Goal: Task Accomplishment & Management: Complete application form

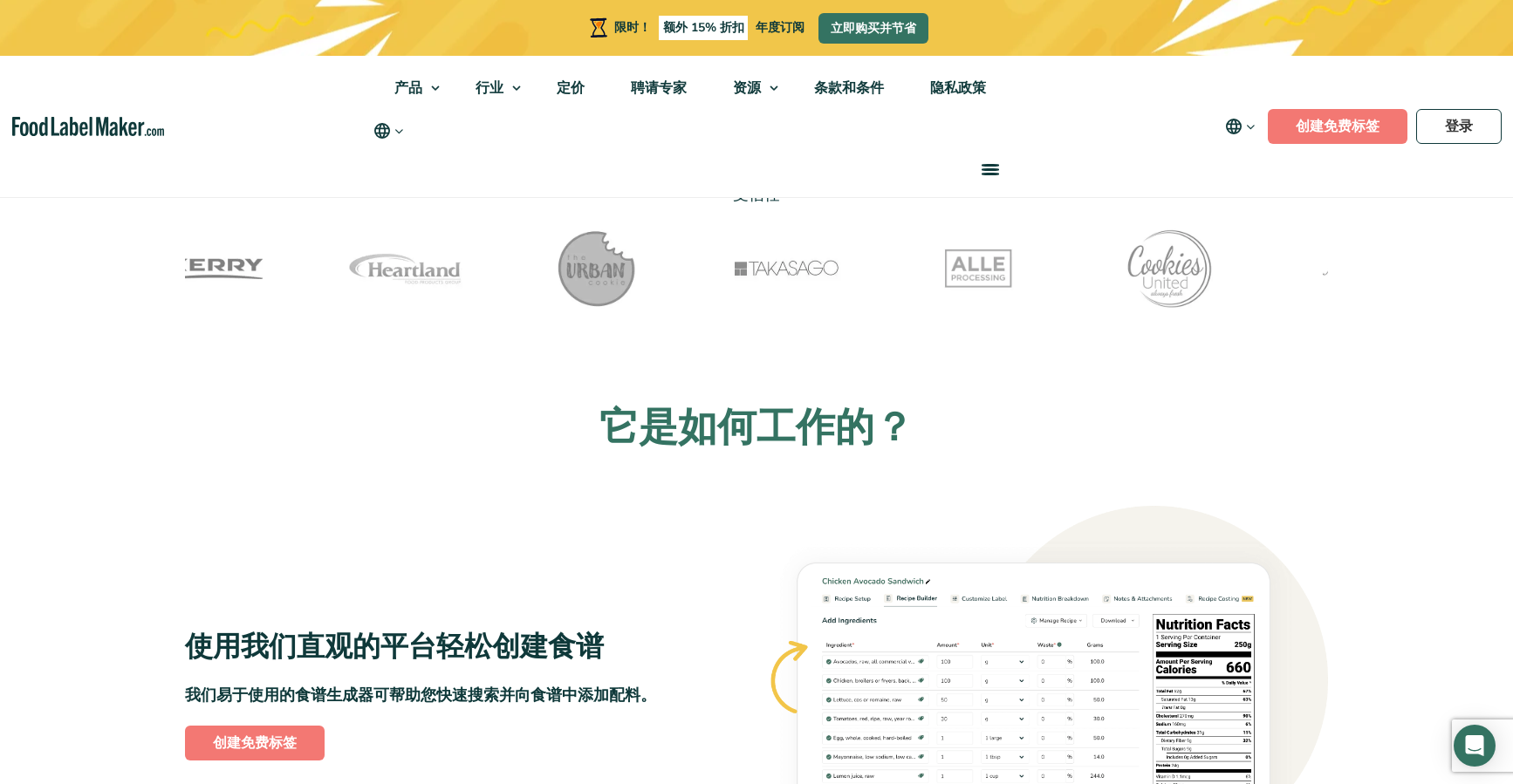
scroll to position [242, 0]
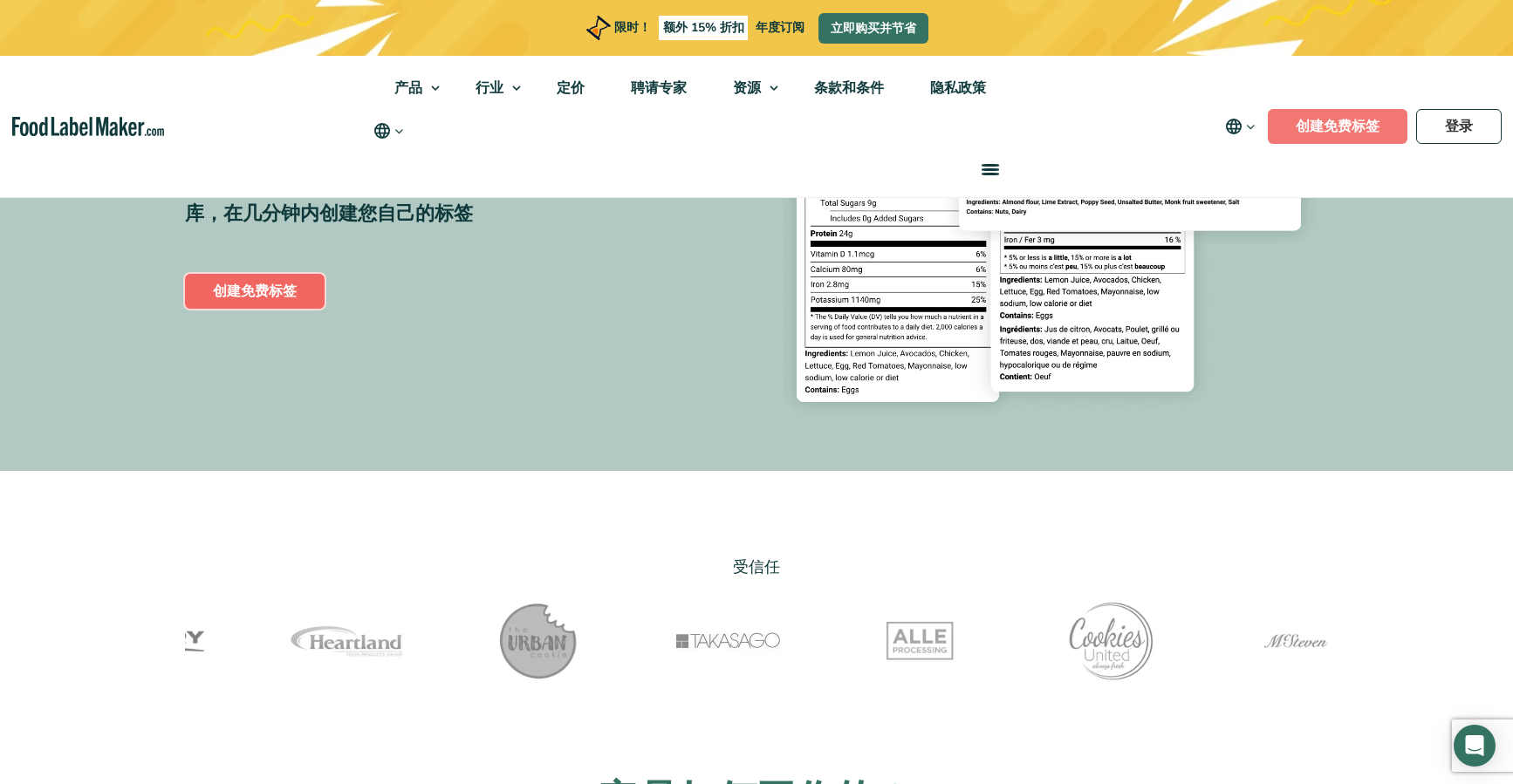
click at [233, 280] on link "创建免费标签" at bounding box center [254, 290] width 139 height 35
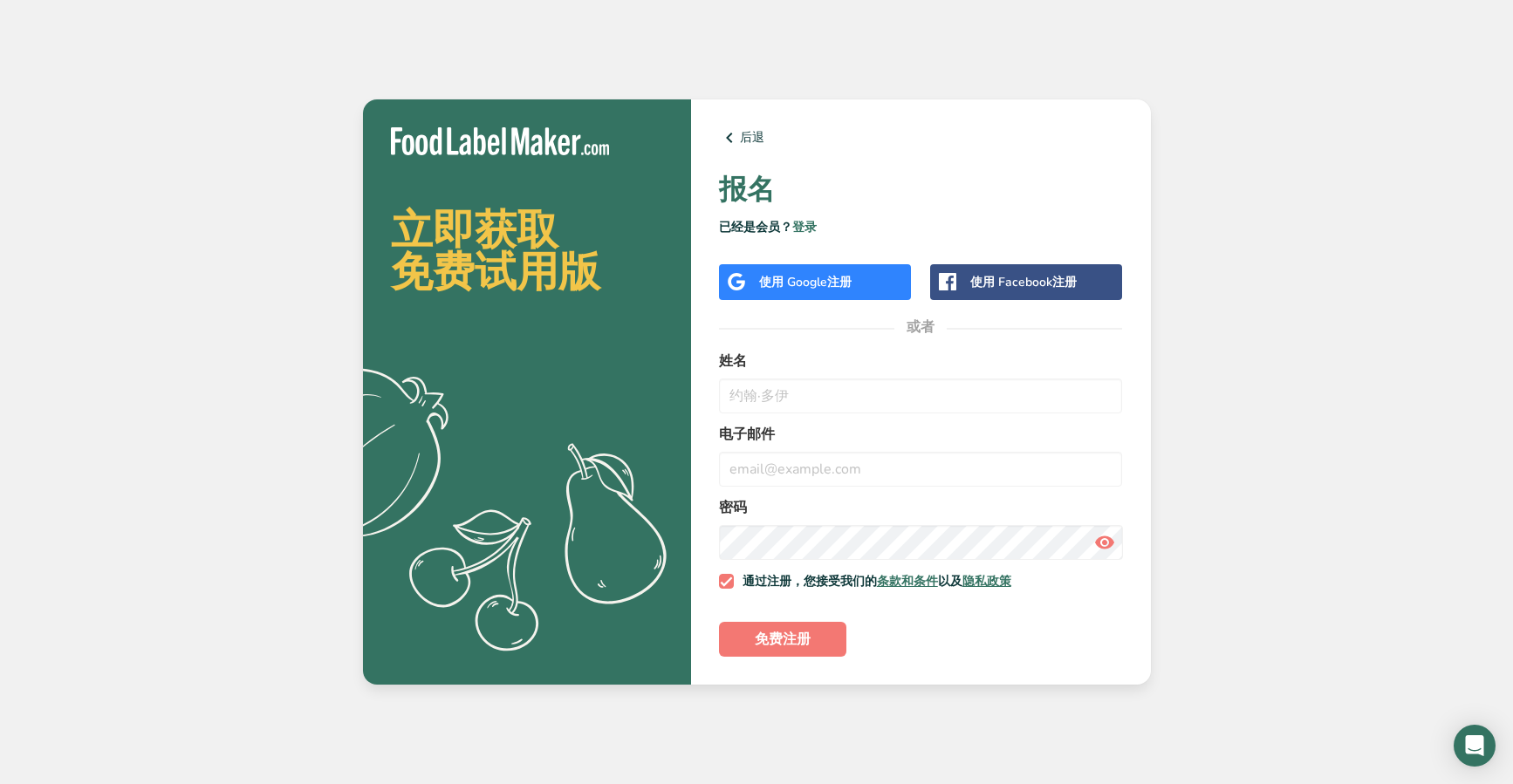
click at [852, 279] on font "注册" at bounding box center [840, 281] width 25 height 17
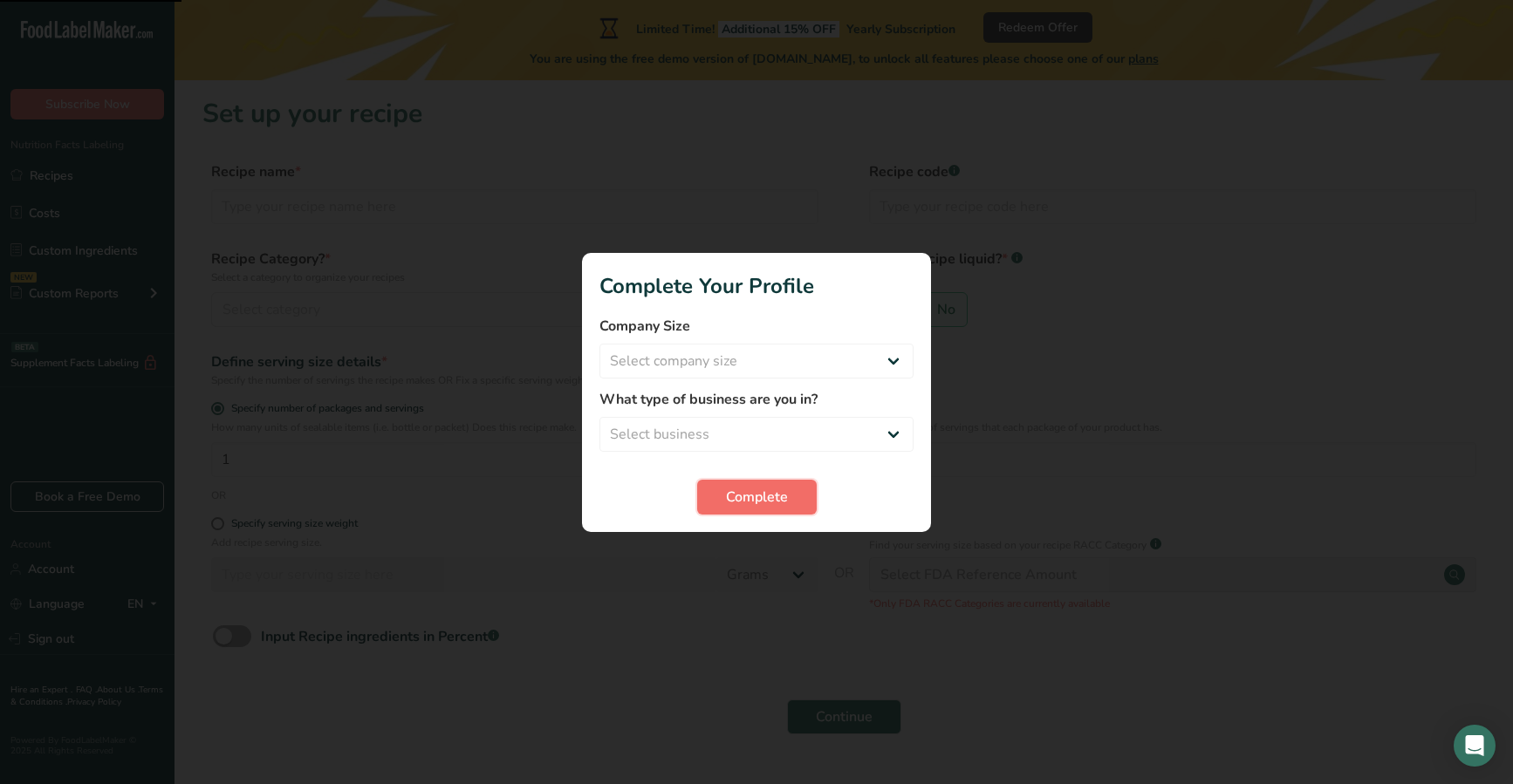
click at [777, 498] on span "Complete" at bounding box center [757, 497] width 62 height 21
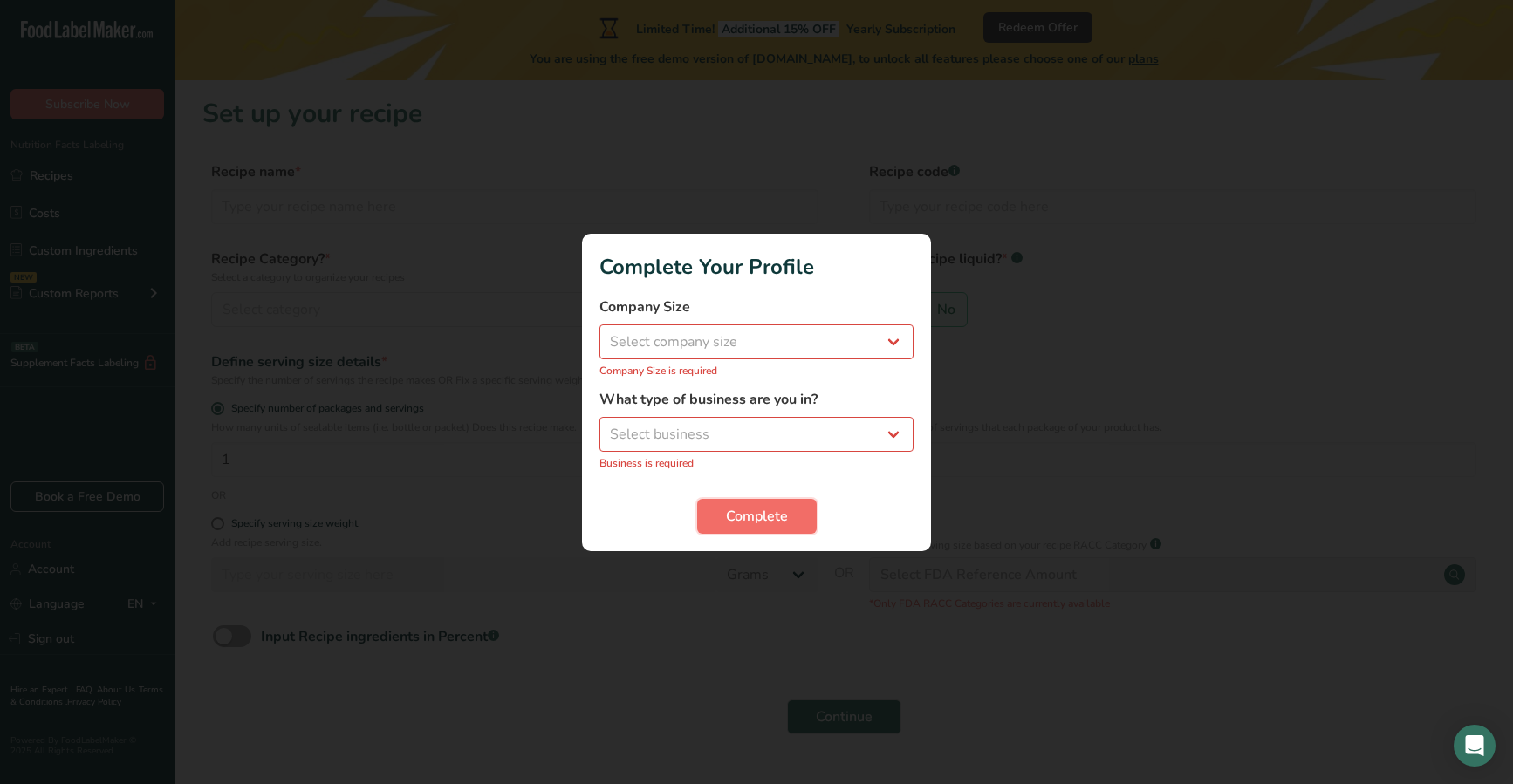
click at [777, 499] on button "Complete" at bounding box center [757, 516] width 120 height 35
click at [840, 360] on div "Company Size Select company size Fewer than 10 Employees 10 to 50 Employees 51 …" at bounding box center [757, 337] width 315 height 82
click at [835, 344] on select "Select company size Fewer than 10 Employees 10 to 50 Employees 51 to 500 Employ…" at bounding box center [757, 341] width 315 height 35
select select "1"
click at [600, 333] on select "Select company size Fewer than 10 Employees 10 to 50 Employees 51 to 500 Employ…" at bounding box center [757, 341] width 315 height 35
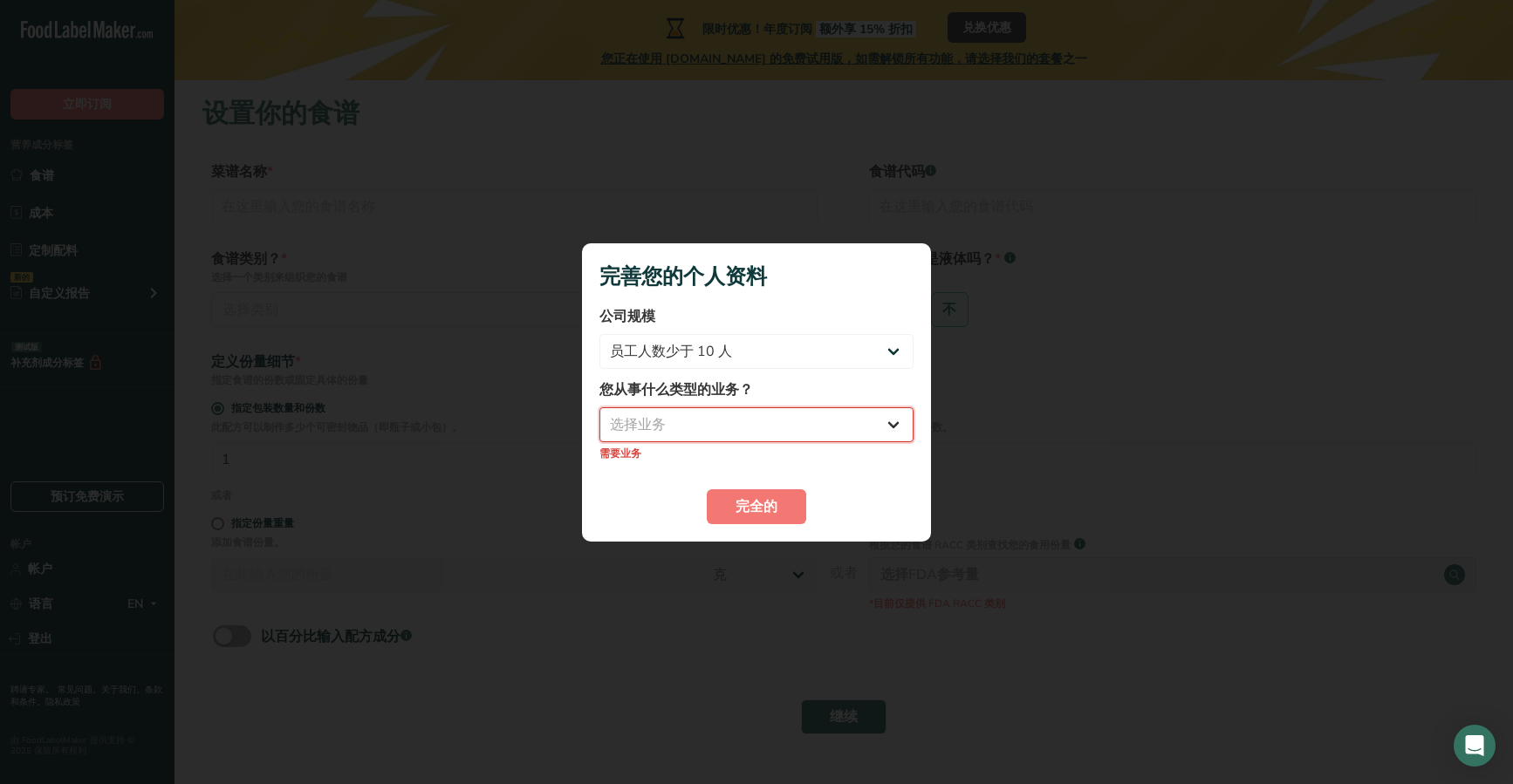
click at [820, 421] on select "选择业务 包装食品制造商 餐厅和咖啡厅 面包店 膳食计划和餐饮公司 营养师 美食博主 私人教练 其他" at bounding box center [757, 424] width 315 height 35
click at [735, 440] on select "选择业务 包装食品制造商 餐厅和咖啡厅 面包店 膳食计划和餐饮公司 营养师 美食博主 私人教练 其他" at bounding box center [757, 424] width 315 height 35
click at [600, 416] on select "选择业务 包装食品制造商 餐厅和咖啡厅 面包店 膳食计划和餐饮公司 营养师 美食博主 私人教练 其他" at bounding box center [757, 424] width 315 height 35
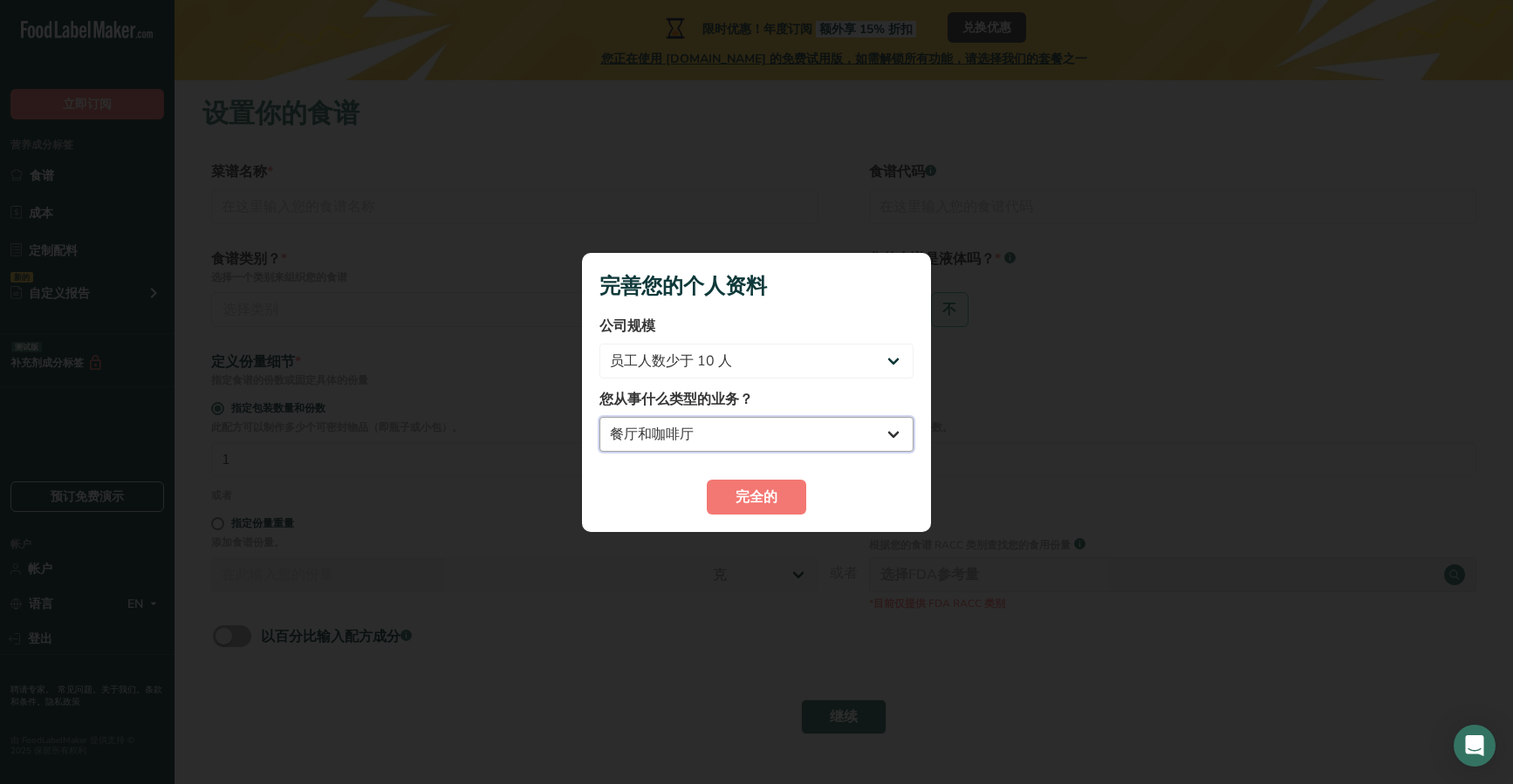
click at [735, 432] on select "包装食品制造商 餐厅和咖啡厅 面包店 膳食计划和餐饮公司 营养师 美食博主 私人教练 其他" at bounding box center [757, 433] width 315 height 35
select select "1"
click at [600, 416] on select "包装食品制造商 餐厅和咖啡厅 面包店 膳食计划和餐饮公司 营养师 美食博主 私人教练 其他" at bounding box center [757, 433] width 315 height 35
click at [753, 498] on font "完全的" at bounding box center [756, 497] width 42 height 20
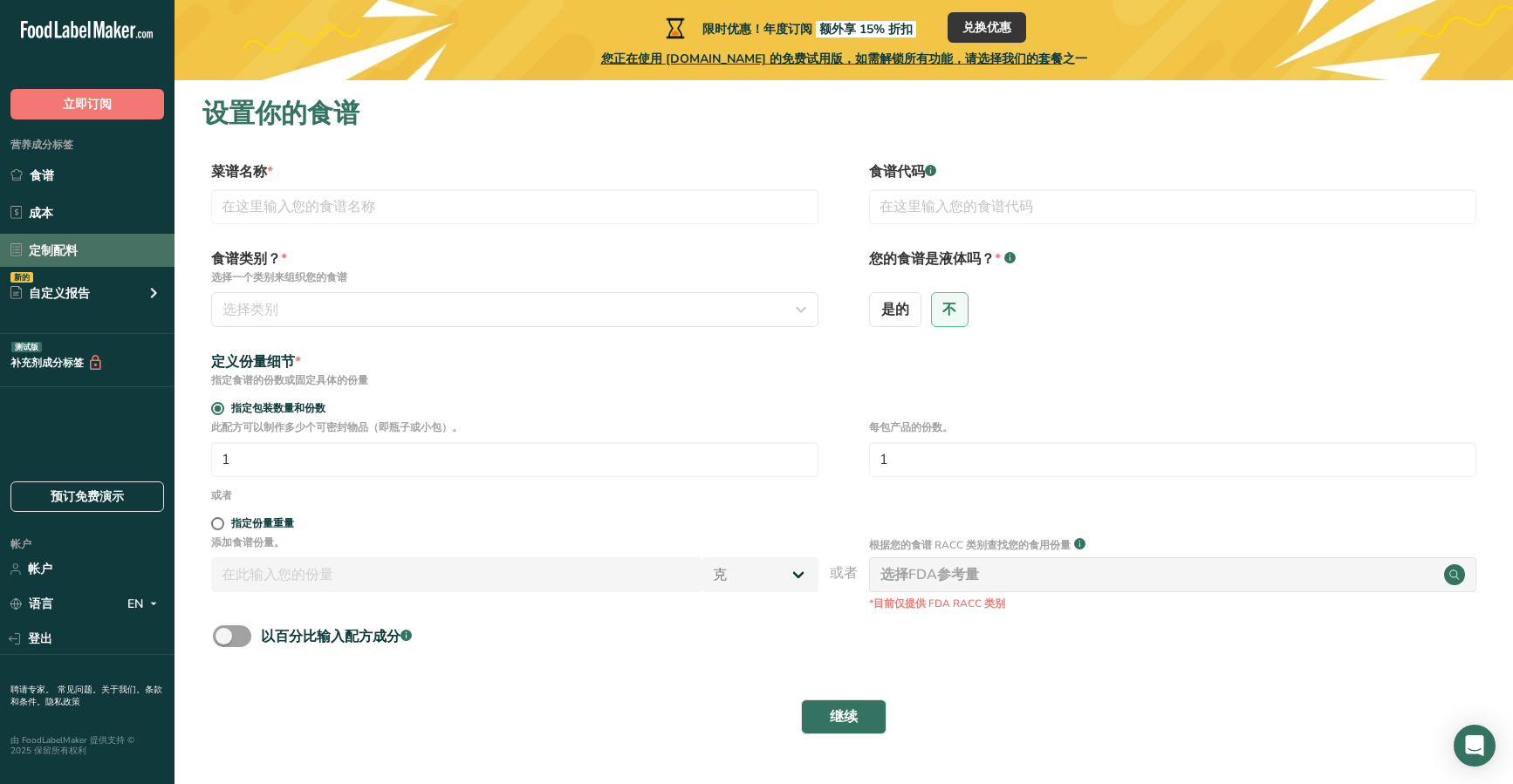
click at [116, 253] on link "定制配料" at bounding box center [87, 249] width 174 height 33
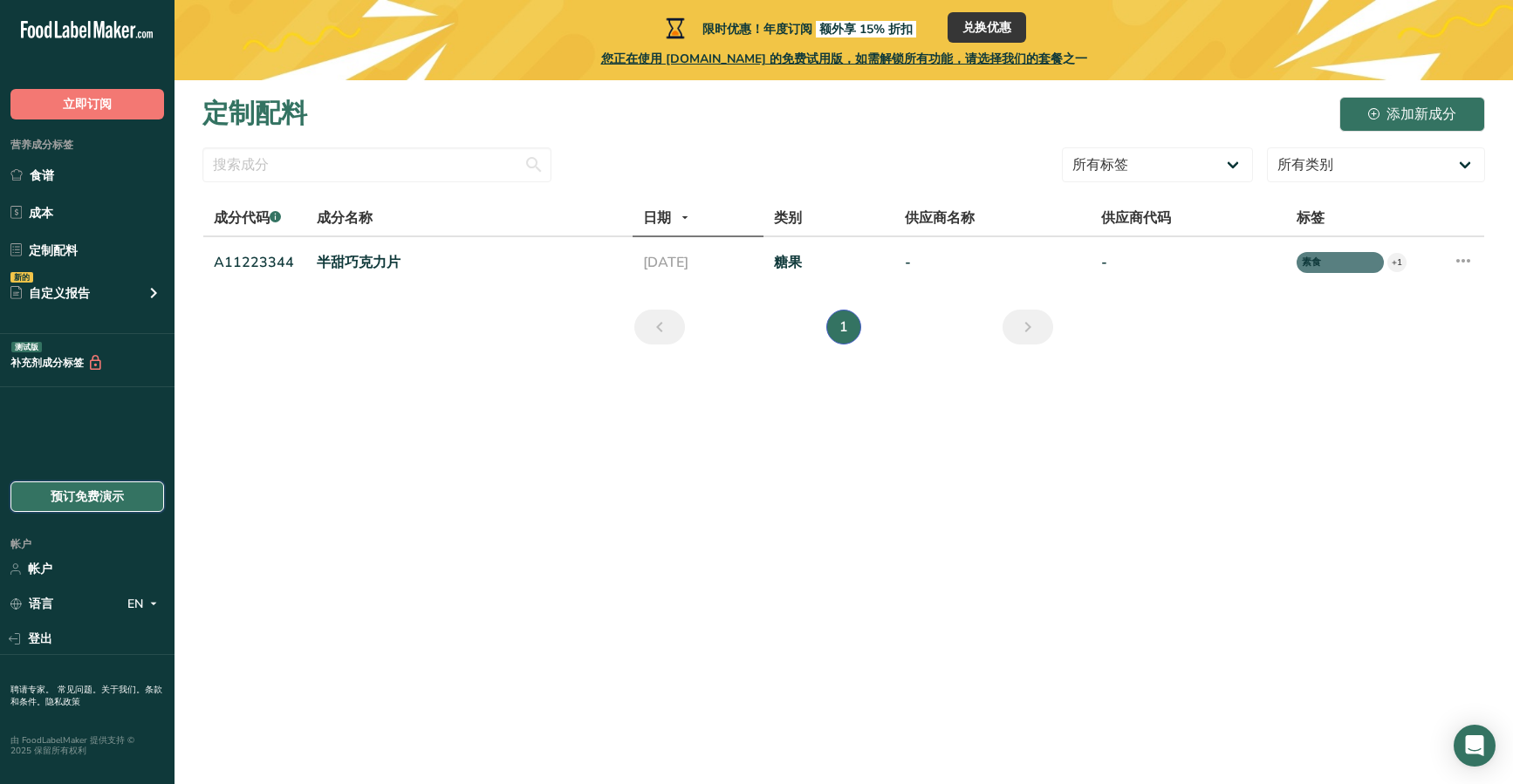
click at [140, 499] on link "预订免费演示" at bounding box center [87, 496] width 154 height 30
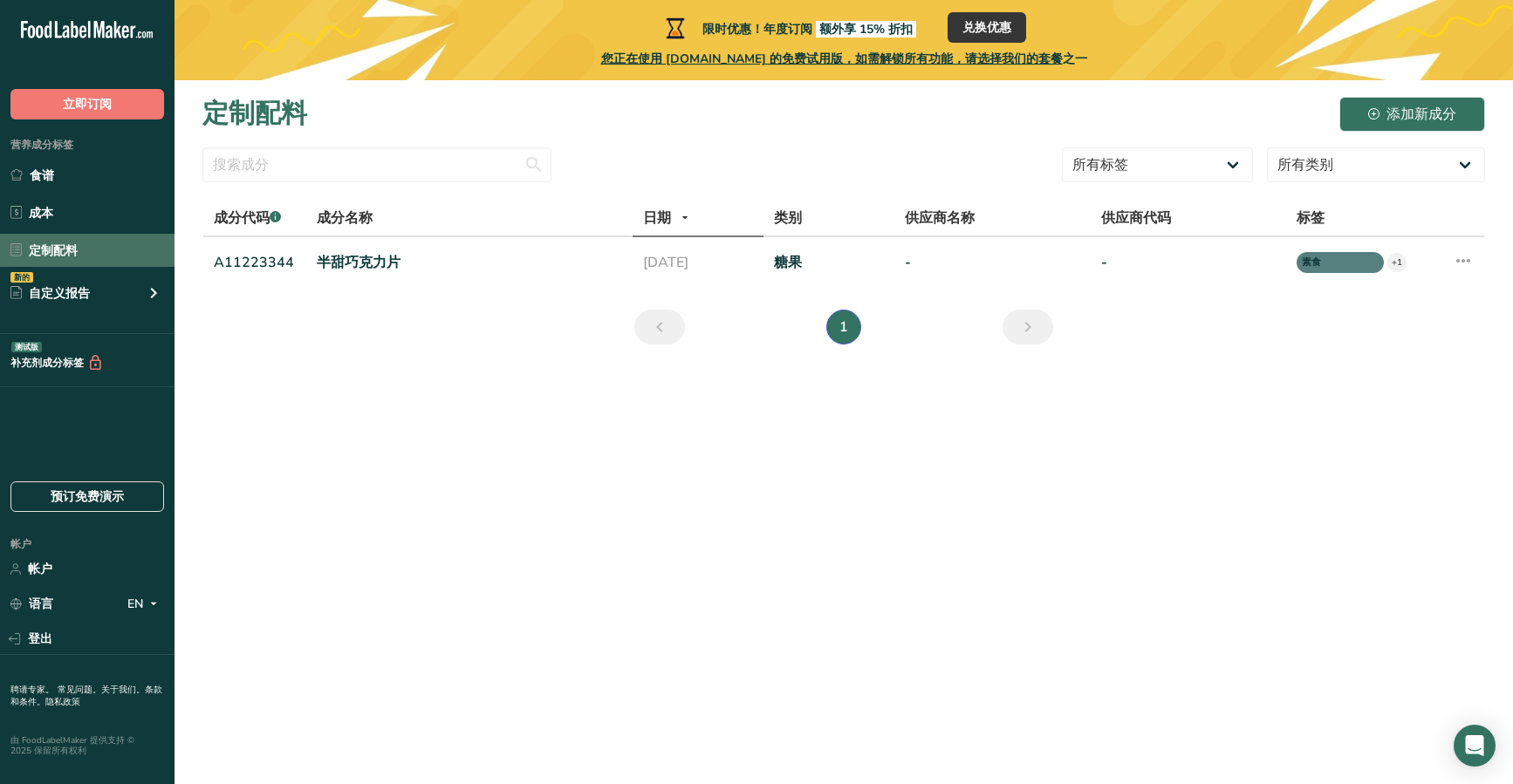
click at [111, 238] on link "定制配料" at bounding box center [87, 249] width 174 height 33
click at [244, 274] on td "A11223344" at bounding box center [255, 262] width 103 height 51
click at [244, 265] on font "A11223344" at bounding box center [254, 263] width 80 height 20
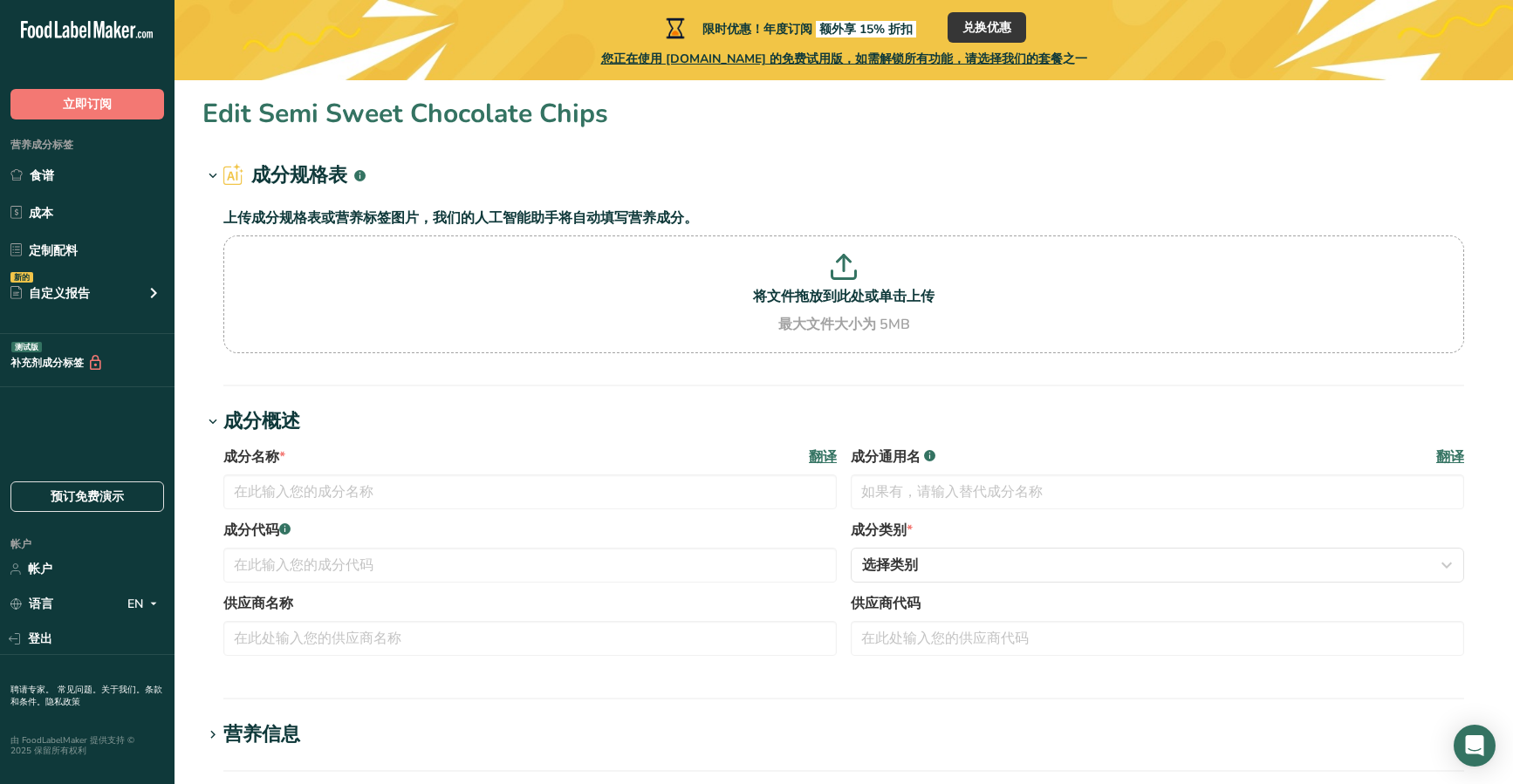
type input "Semi Sweet Chocolate Chips"
type input "Choco Chips"
type input "A11223344"
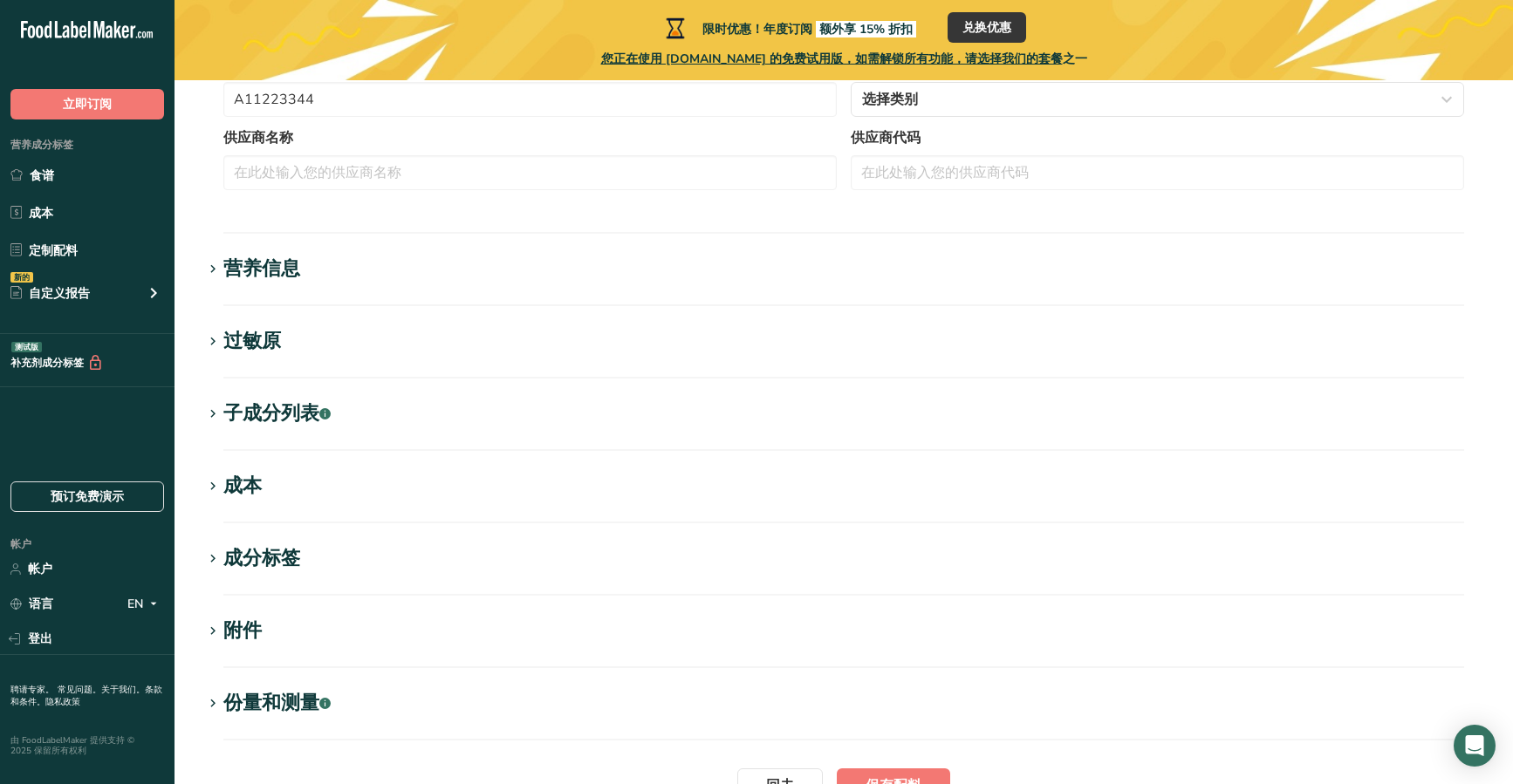
scroll to position [224, 0]
